Goal: Task Accomplishment & Management: Use online tool/utility

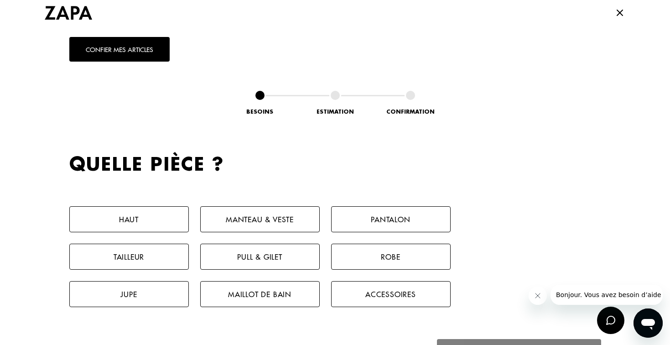
scroll to position [366, 0]
click at [410, 222] on button "Pantalon" at bounding box center [391, 219] width 120 height 26
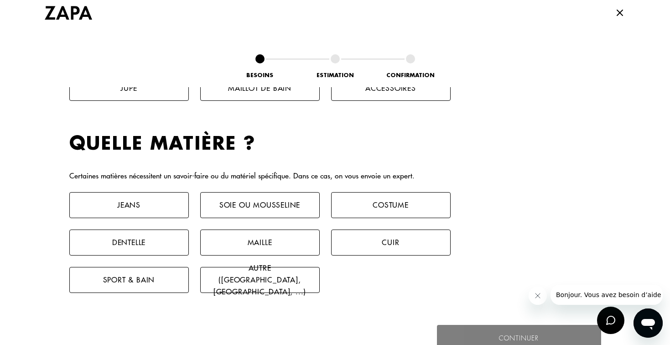
scroll to position [605, 0]
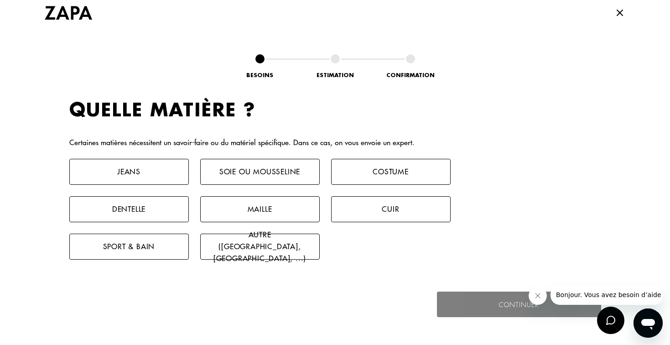
click at [146, 163] on button "Jeans" at bounding box center [129, 172] width 120 height 26
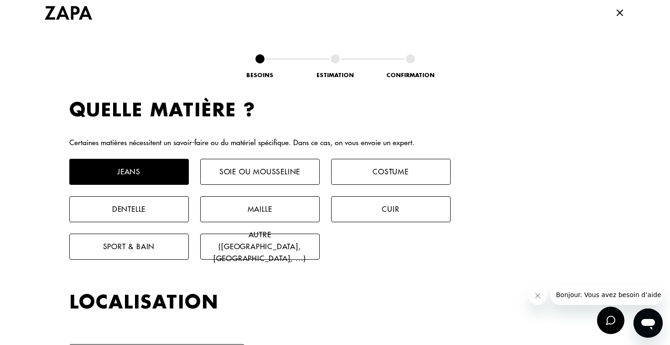
scroll to position [797, 0]
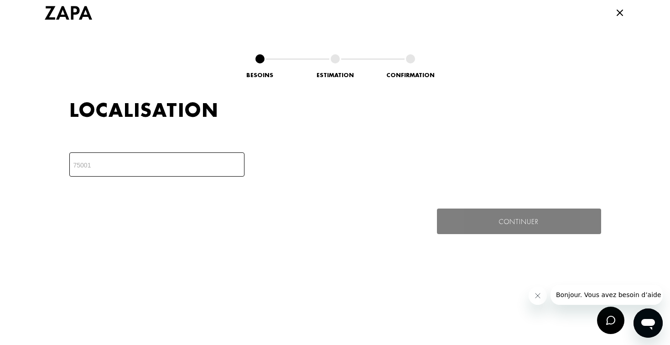
click at [146, 163] on input "number" at bounding box center [156, 164] width 175 height 24
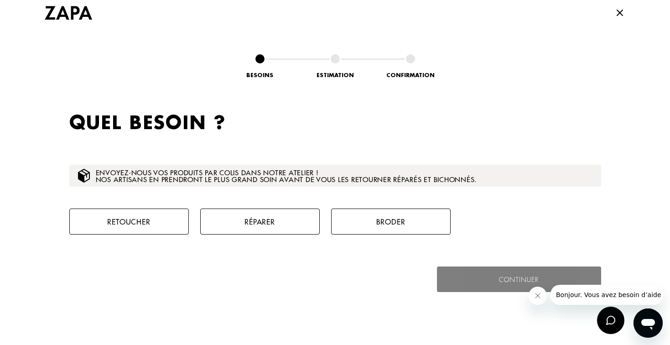
scroll to position [905, 0]
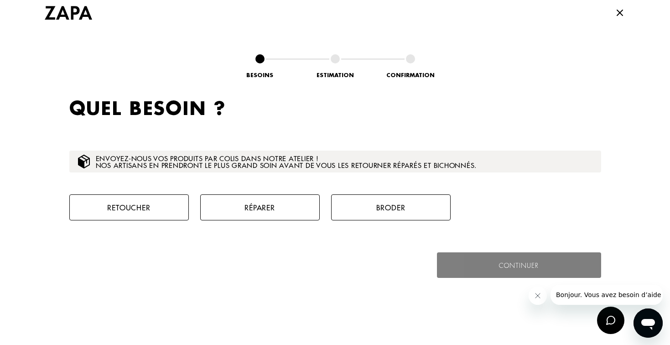
type input "12130"
click at [156, 211] on button "Retoucher" at bounding box center [129, 207] width 120 height 26
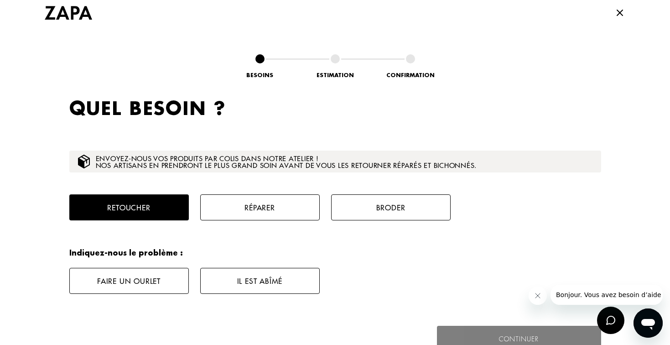
scroll to position [1058, 0]
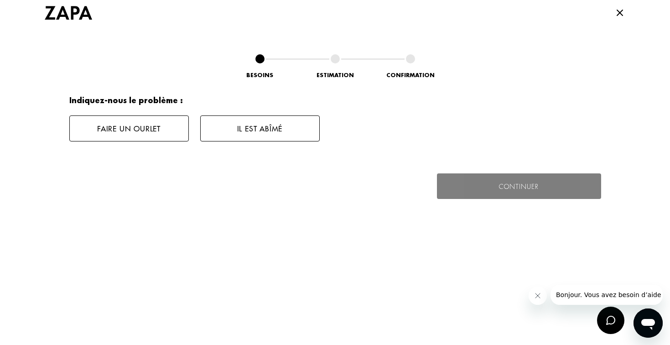
click at [160, 134] on button "Faire un ourlet" at bounding box center [129, 128] width 120 height 26
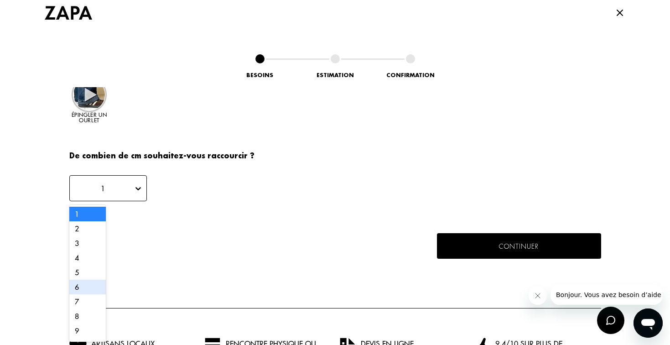
click at [90, 286] on div "6" at bounding box center [87, 287] width 36 height 15
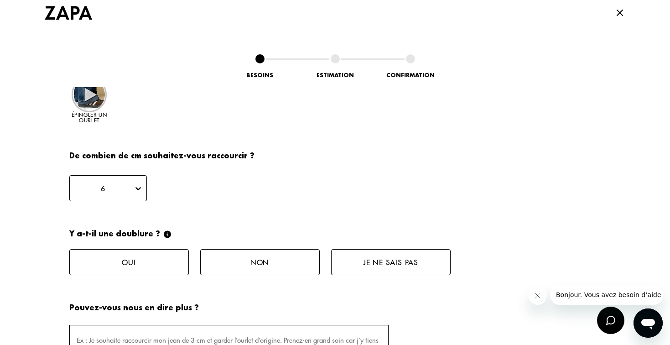
click at [249, 262] on button "Non" at bounding box center [260, 262] width 120 height 26
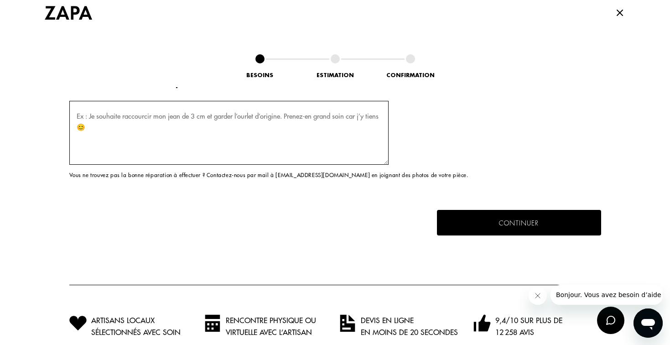
scroll to position [1393, 0]
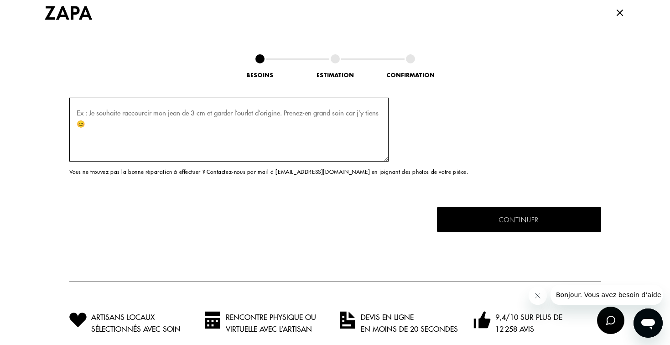
click at [88, 109] on textarea at bounding box center [228, 130] width 319 height 64
drag, startPoint x: 90, startPoint y: 110, endPoint x: 62, endPoint y: 111, distance: 28.3
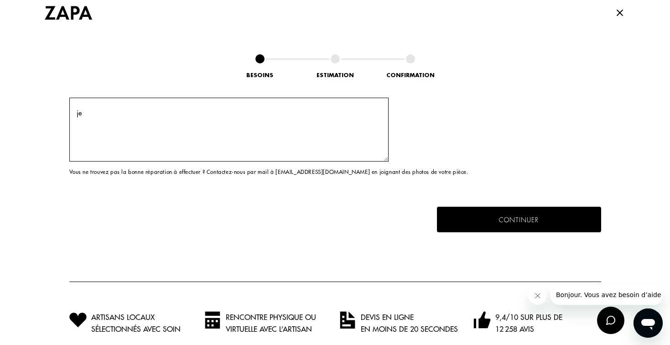
scroll to position [1299, 0]
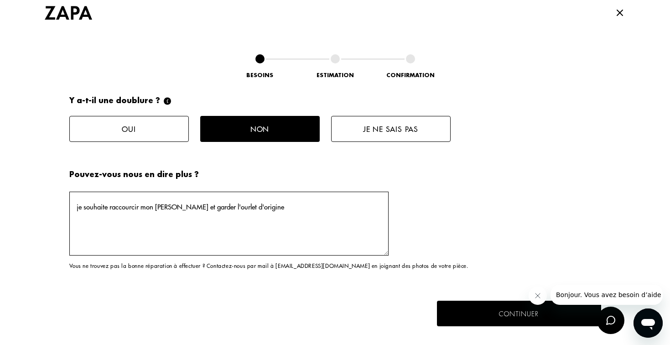
drag, startPoint x: 246, startPoint y: 208, endPoint x: 172, endPoint y: 208, distance: 74.4
click at [172, 208] on textarea "je souhaite raccourcir mon [PERSON_NAME] et garder l'ourlet d'origine" at bounding box center [228, 224] width 319 height 64
type textarea "je souhaite raccourcir mon [PERSON_NAME] qui est trop long"
click at [504, 313] on button "Continuer" at bounding box center [518, 313] width 169 height 26
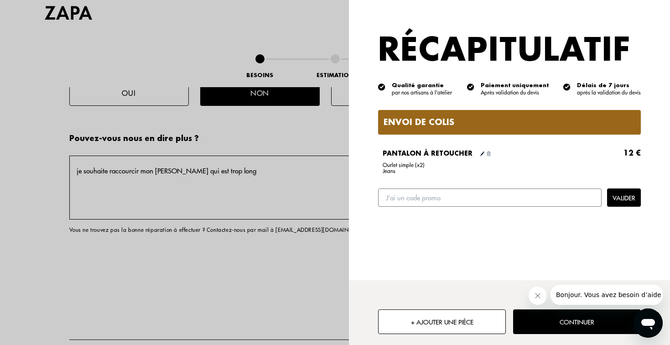
scroll to position [1338, 0]
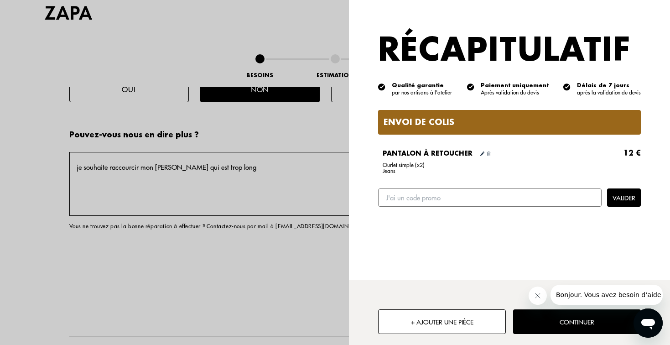
click at [550, 326] on button "Continuer" at bounding box center [577, 321] width 128 height 25
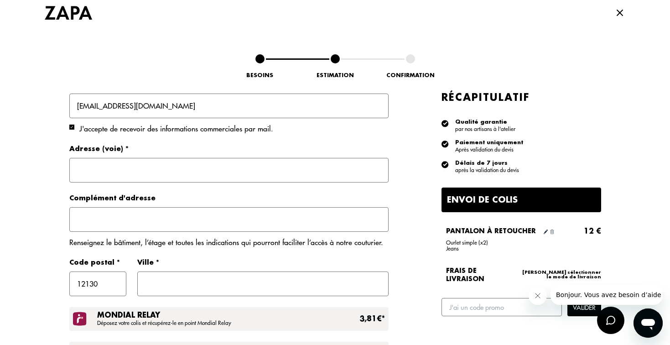
scroll to position [297, 0]
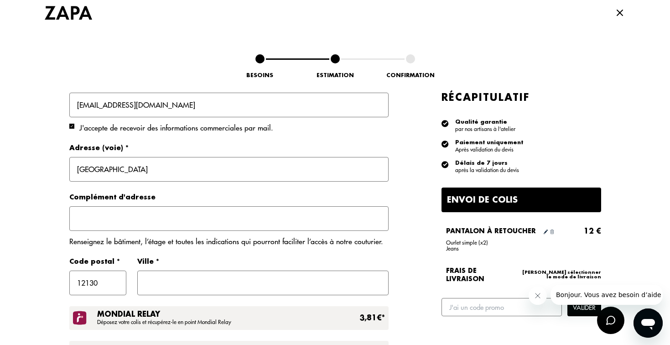
type input "[GEOGRAPHIC_DATA]"
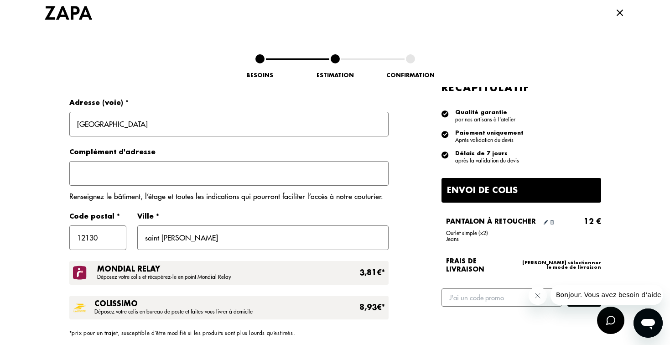
scroll to position [343, 0]
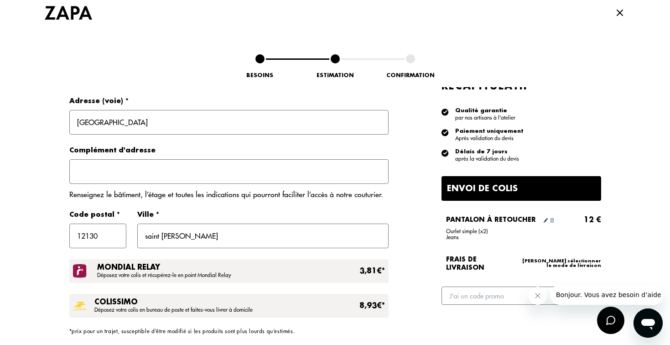
type input "saint [PERSON_NAME]"
click at [619, 14] on icon at bounding box center [619, 12] width 5 height 5
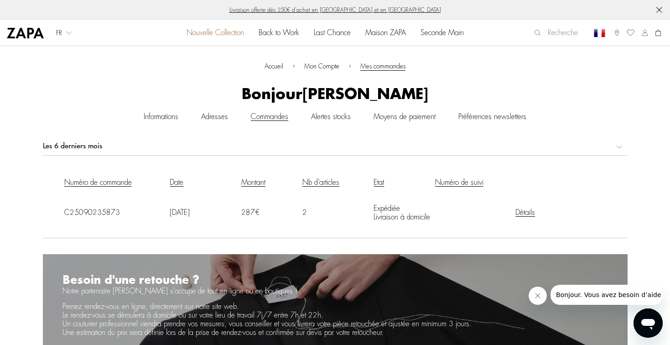
scroll to position [0, 0]
click at [531, 215] on link "Détails" at bounding box center [525, 212] width 20 height 7
